Goal: Information Seeking & Learning: Find specific page/section

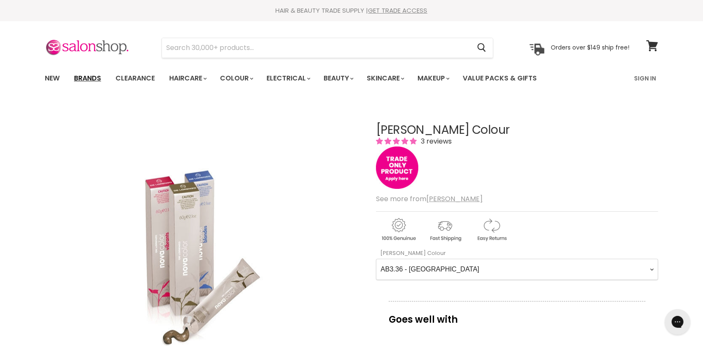
click at [75, 82] on link "Brands" at bounding box center [88, 78] width 40 height 18
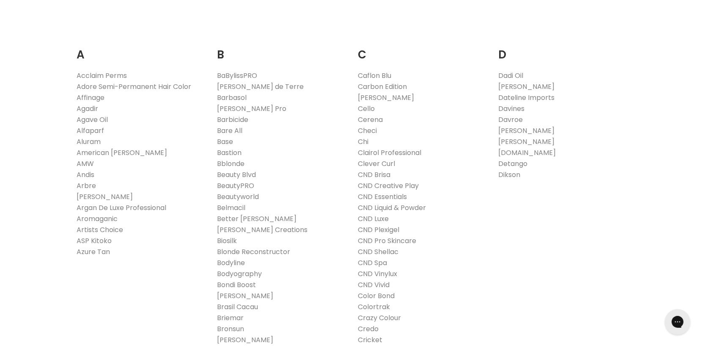
scroll to position [134, 0]
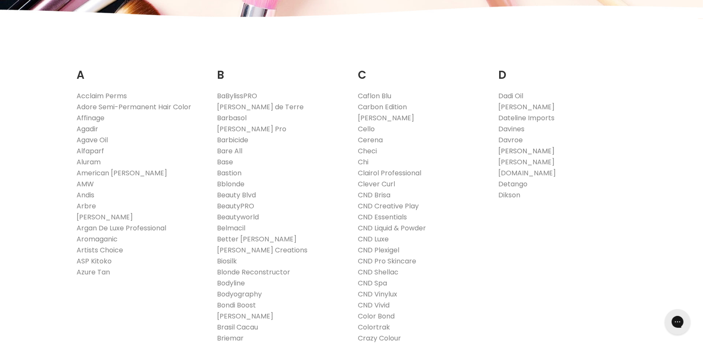
click at [509, 153] on link "De Lorenzo" at bounding box center [527, 151] width 56 height 10
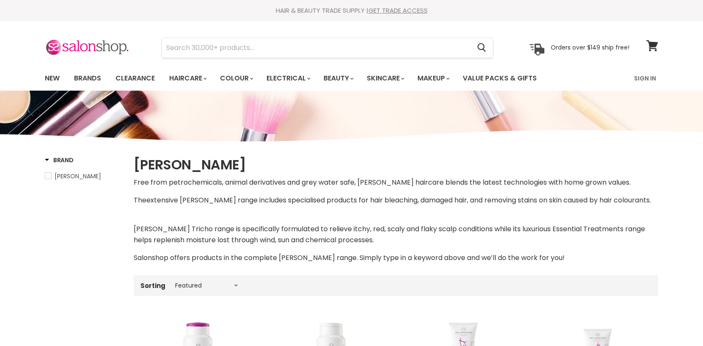
select select "manual"
drag, startPoint x: 703, startPoint y: 22, endPoint x: 707, endPoint y: 40, distance: 17.9
click at [703, 40] on html "Skip to content HAIR & BEAUTY TRADE SUPPLY | GET TRADE ACCESS HAIR & BEAUTY TRA…" at bounding box center [351, 173] width 703 height 346
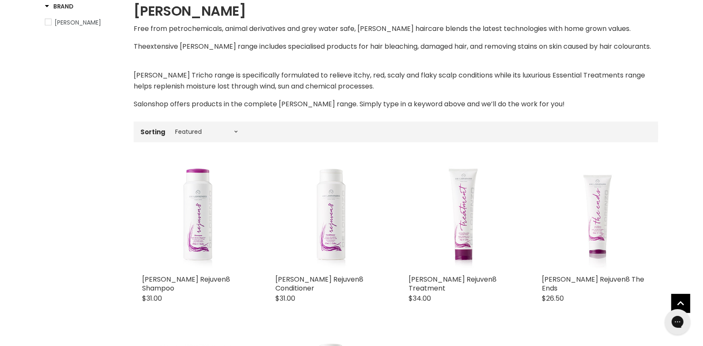
scroll to position [147, 0]
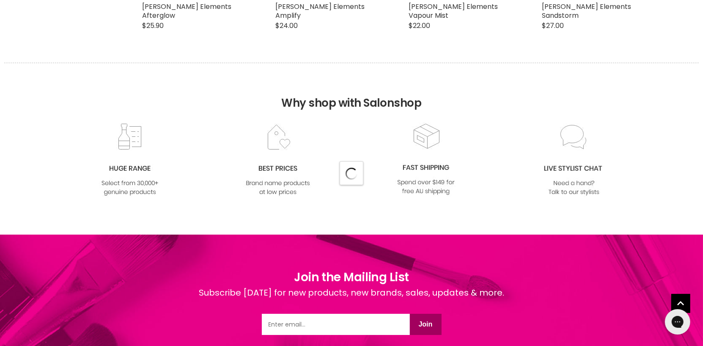
select select "manual"
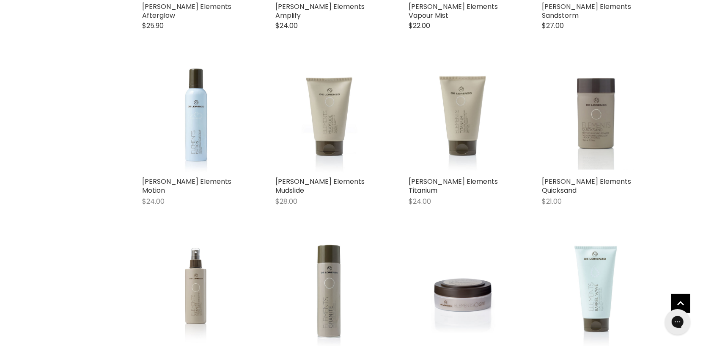
scroll to position [1718, 0]
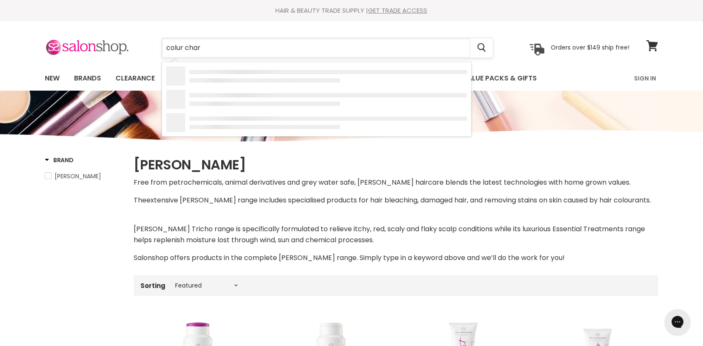
type input "colur chart"
